Goal: Task Accomplishment & Management: Complete application form

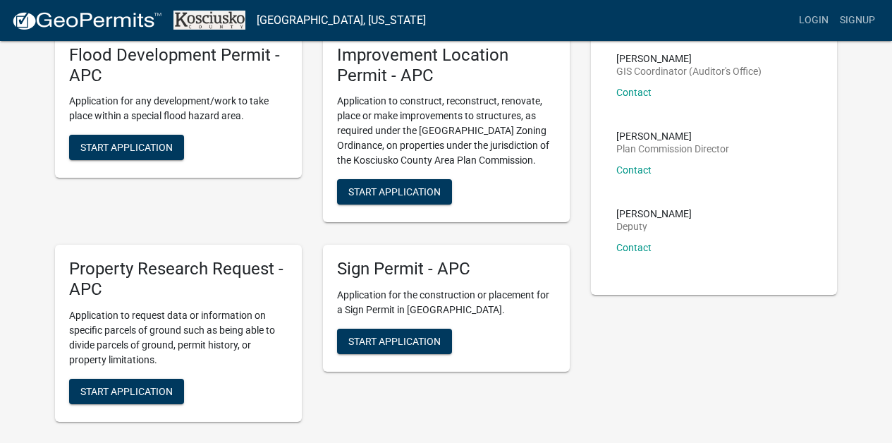
scroll to position [142, 0]
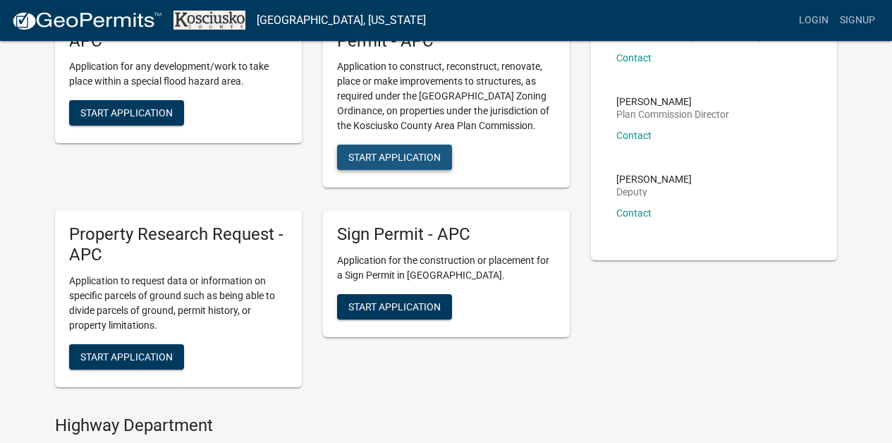
click at [394, 155] on span "Start Application" at bounding box center [394, 157] width 92 height 11
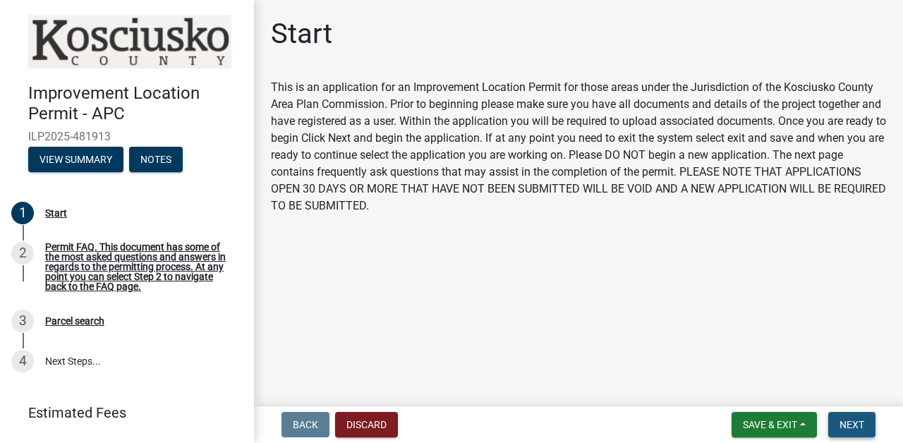
click at [851, 423] on span "Next" at bounding box center [851, 424] width 25 height 11
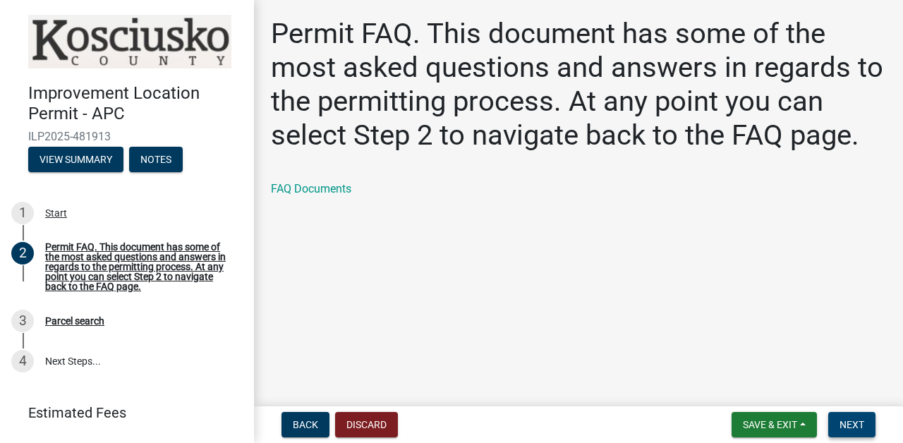
click at [857, 423] on span "Next" at bounding box center [851, 424] width 25 height 11
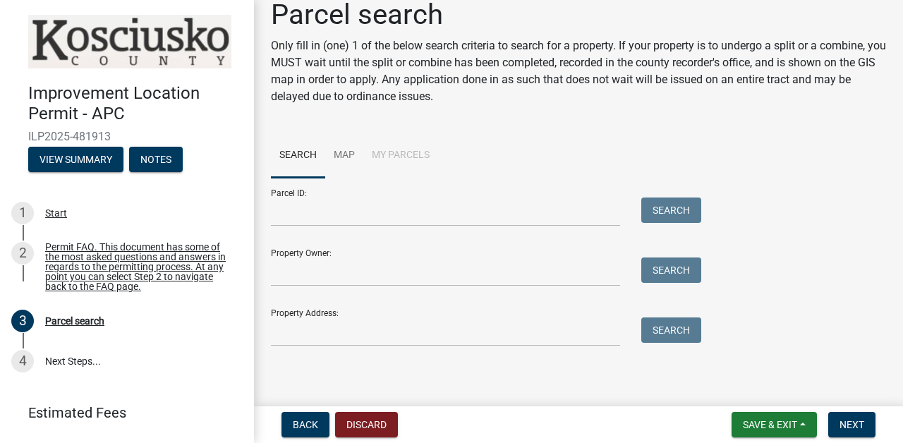
scroll to position [20, 0]
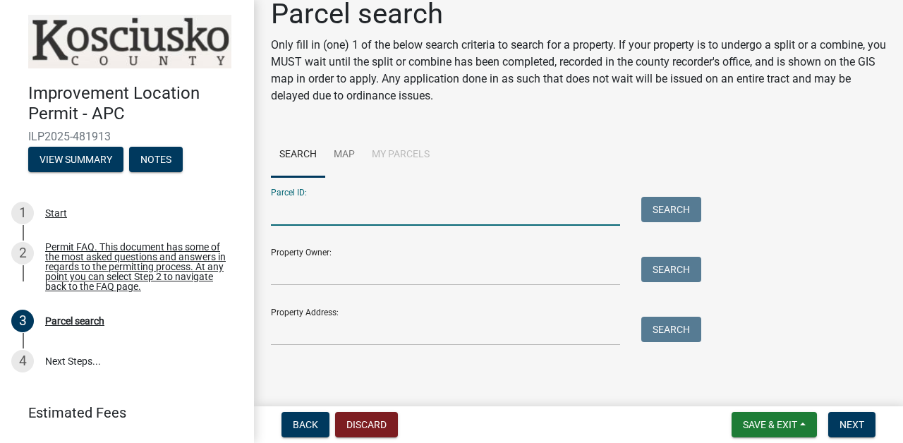
click at [344, 214] on input "Parcel ID:" at bounding box center [445, 211] width 349 height 29
type input "43-11-30-400-052.000-031"
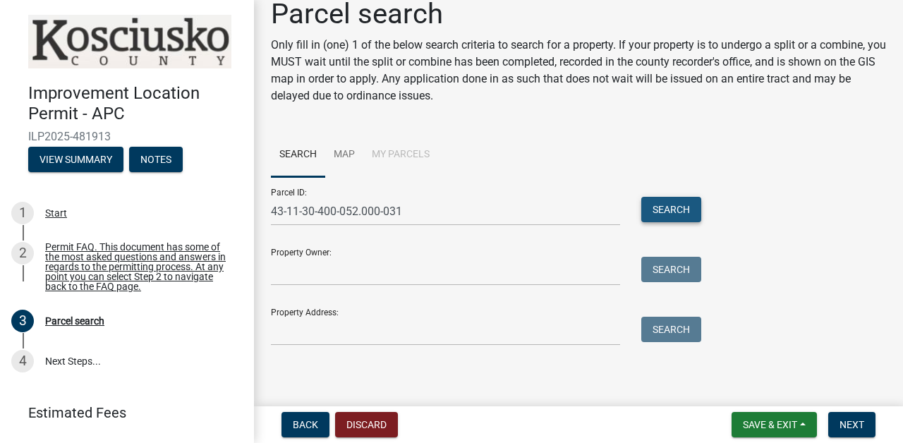
click at [679, 207] on button "Search" at bounding box center [671, 209] width 60 height 25
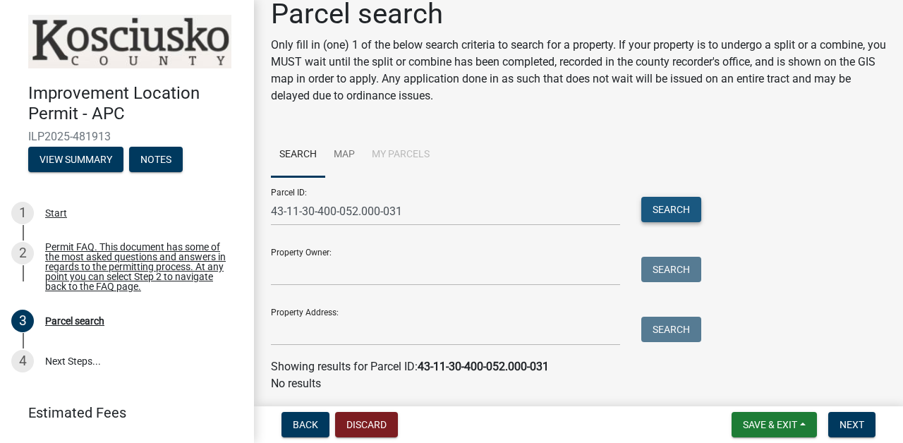
click at [676, 209] on button "Search" at bounding box center [671, 209] width 60 height 25
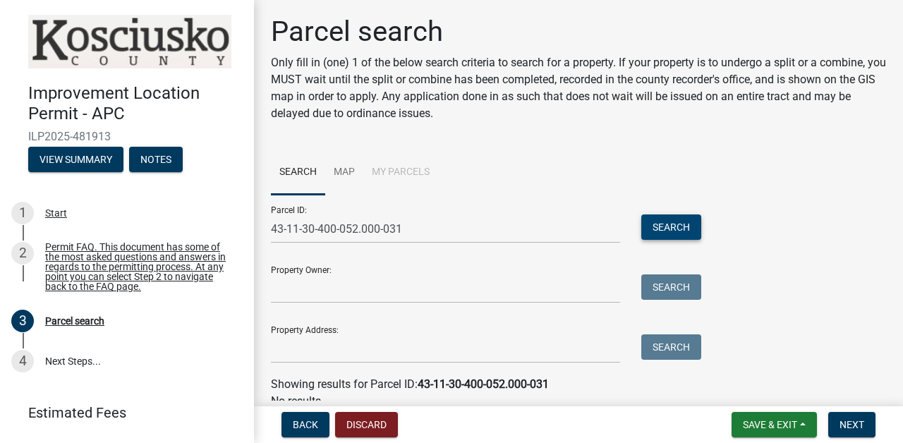
scroll to position [3, 0]
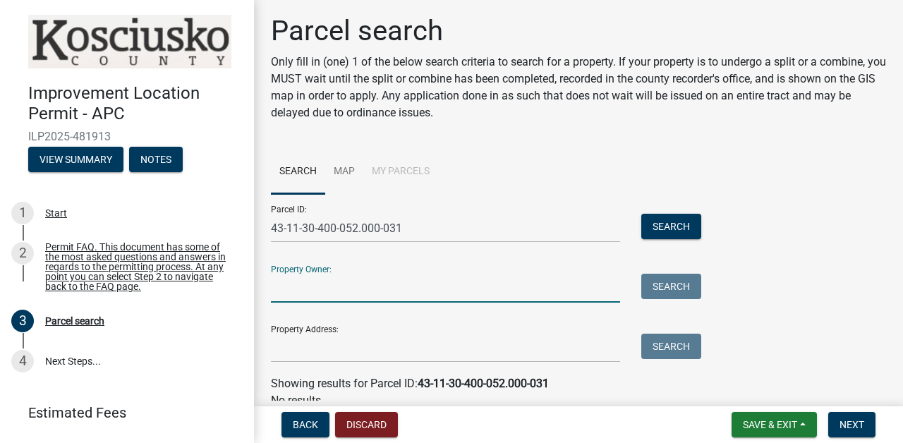
click at [405, 287] on input "Property Owner:" at bounding box center [445, 288] width 349 height 29
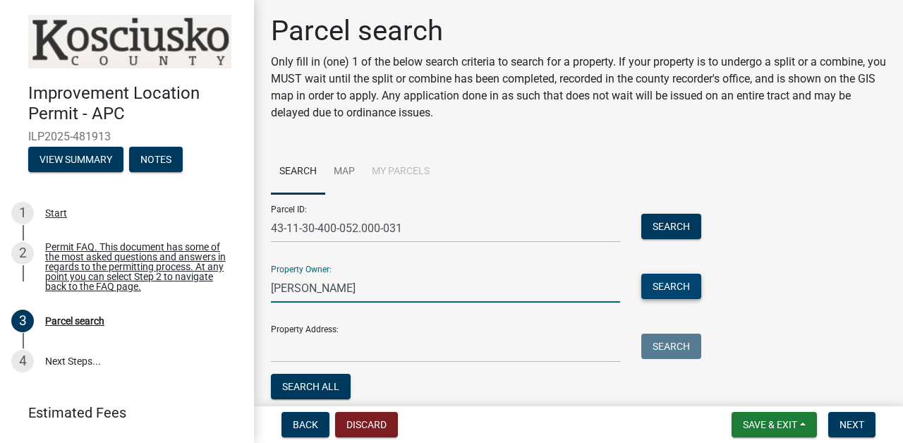
type input "[PERSON_NAME]"
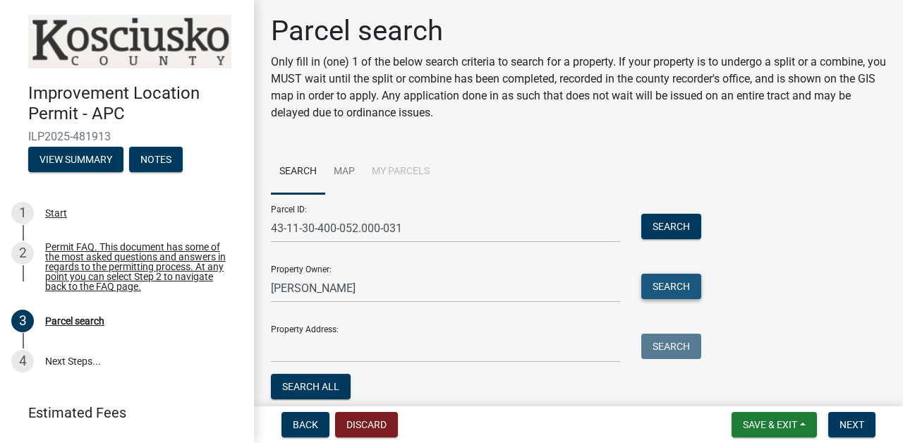
click at [674, 290] on button "Search" at bounding box center [671, 286] width 60 height 25
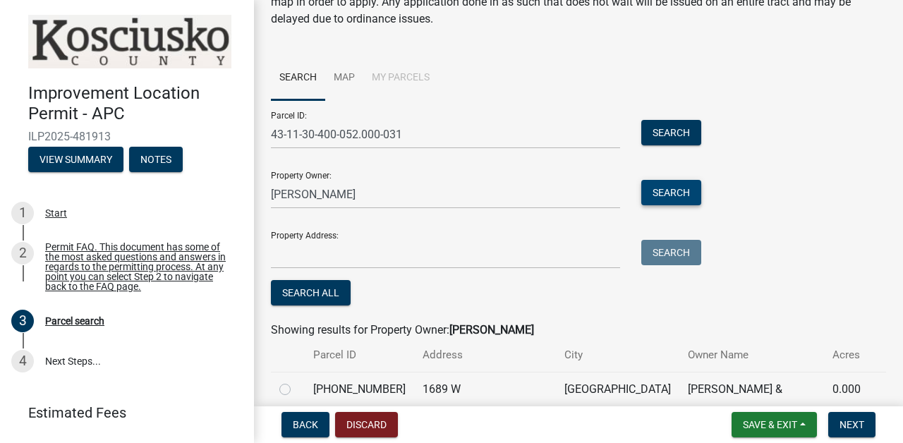
scroll to position [157, 0]
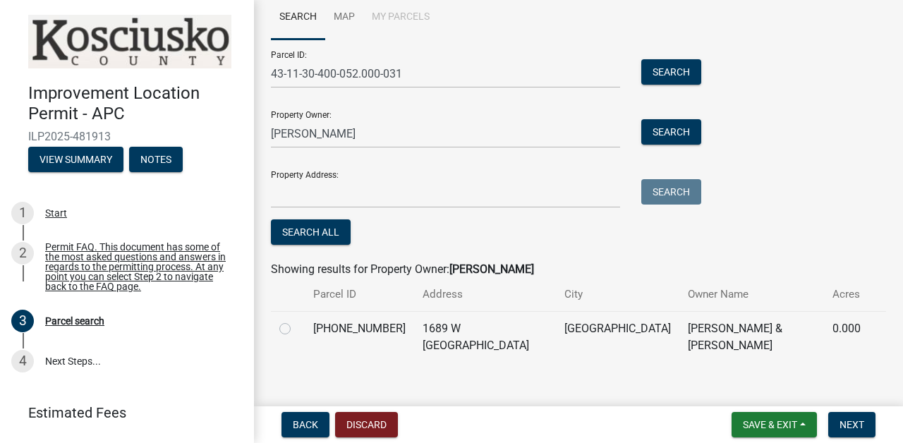
click at [296, 320] on label at bounding box center [296, 320] width 0 height 0
click at [296, 327] on input "radio" at bounding box center [300, 324] width 9 height 9
radio input "true"
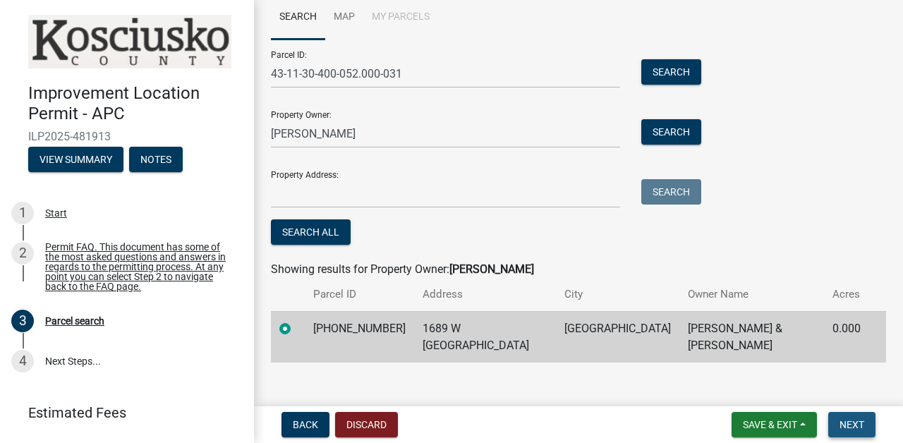
click at [846, 422] on span "Next" at bounding box center [851, 424] width 25 height 11
click at [868, 422] on button "Next" at bounding box center [851, 424] width 47 height 25
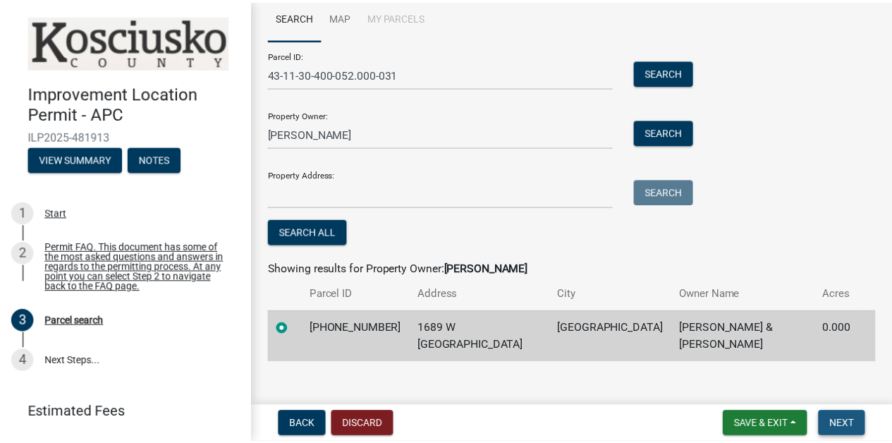
scroll to position [0, 0]
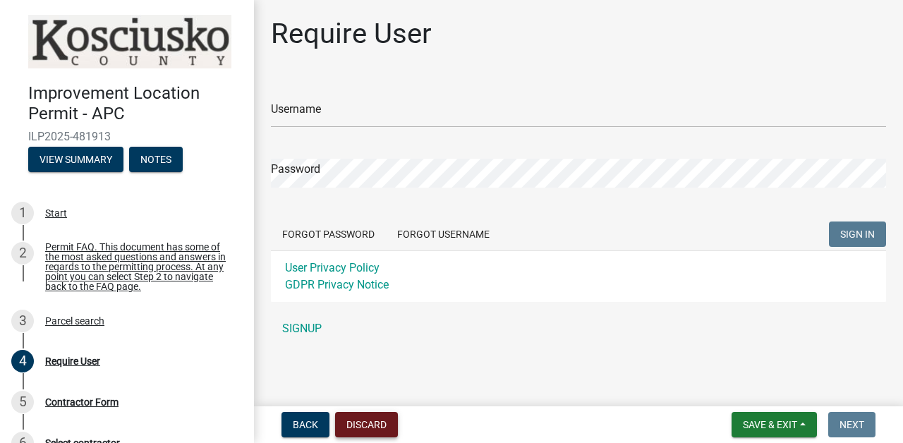
click at [365, 425] on button "Discard" at bounding box center [366, 424] width 63 height 25
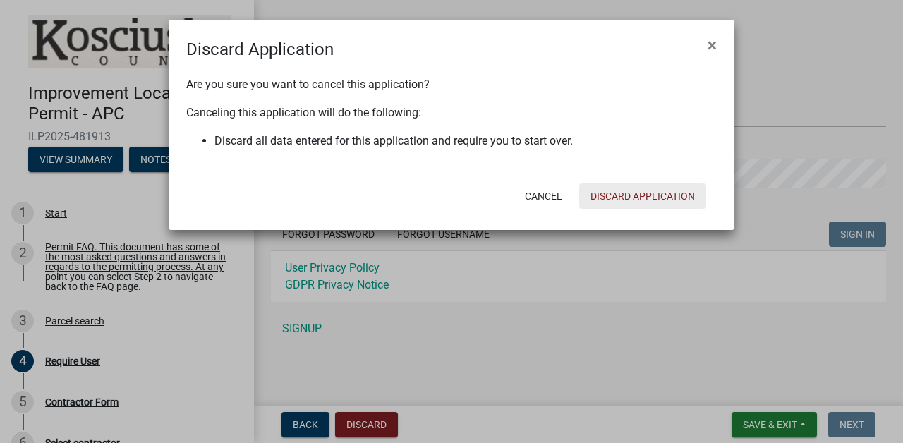
click at [650, 193] on button "Discard Application" at bounding box center [642, 195] width 127 height 25
